Goal: Check status: Check status

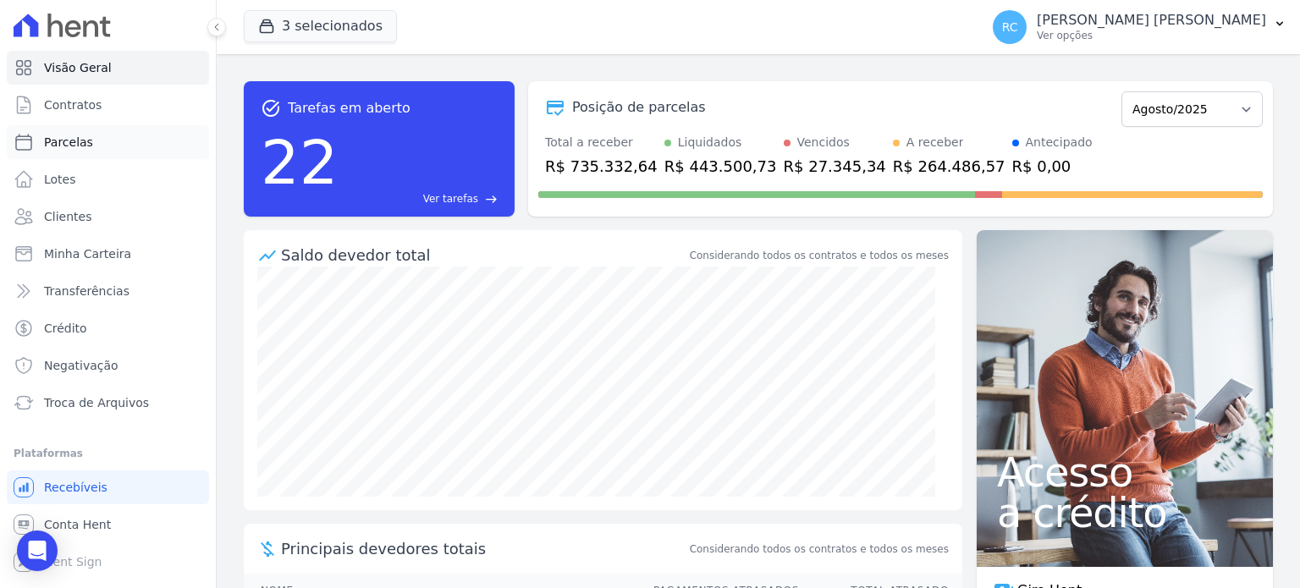
click at [105, 143] on link "Parcelas" at bounding box center [108, 142] width 202 height 34
select select
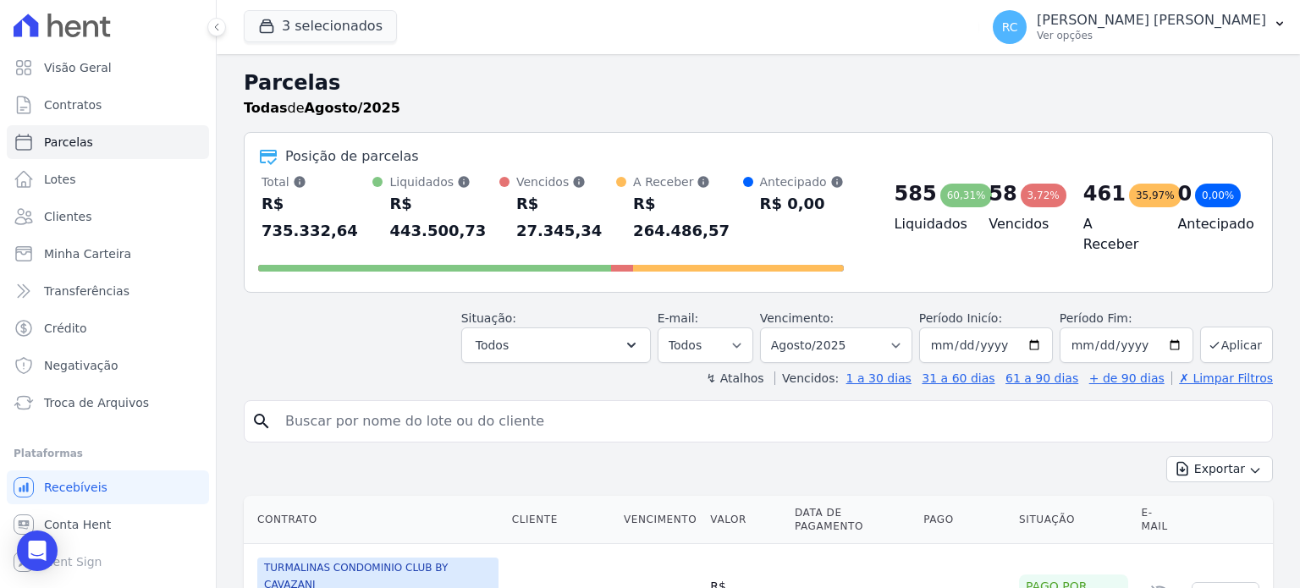
click at [361, 405] on input "search" at bounding box center [770, 422] width 990 height 34
paste input "[PERSON_NAME]"
type input "[PERSON_NAME]"
select select
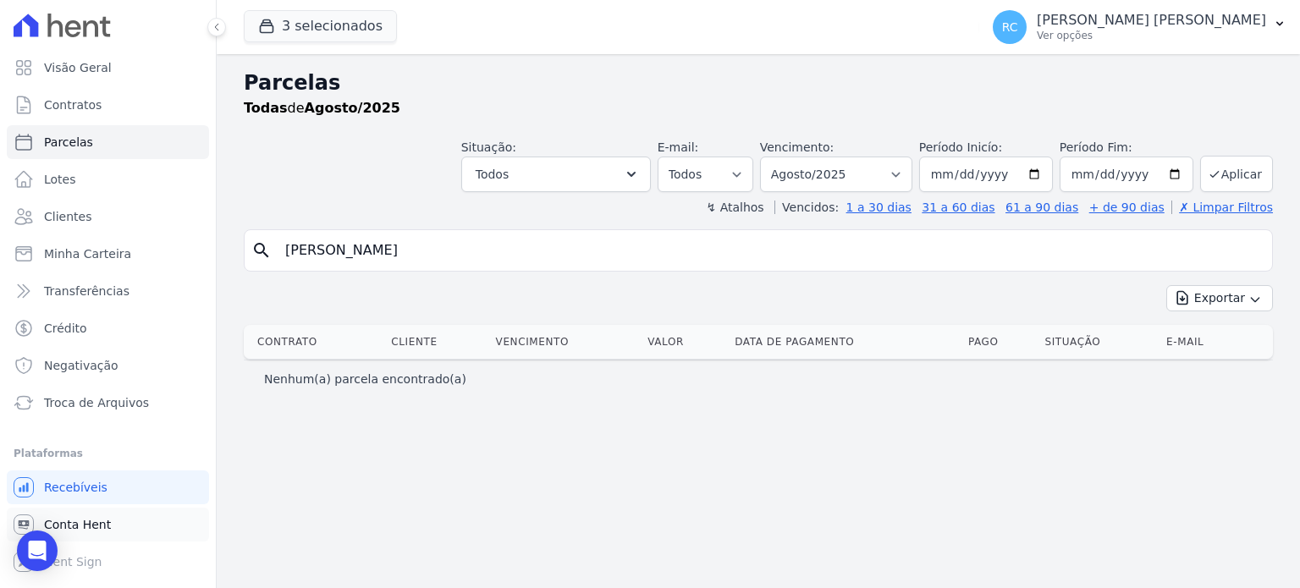
click at [121, 531] on link "Conta Hent" at bounding box center [108, 525] width 202 height 34
